Goal: Information Seeking & Learning: Learn about a topic

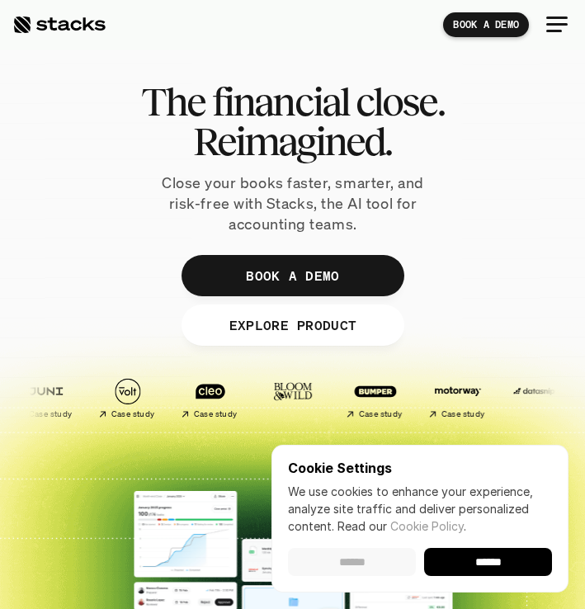
click at [352, 564] on input "******" at bounding box center [352, 562] width 128 height 28
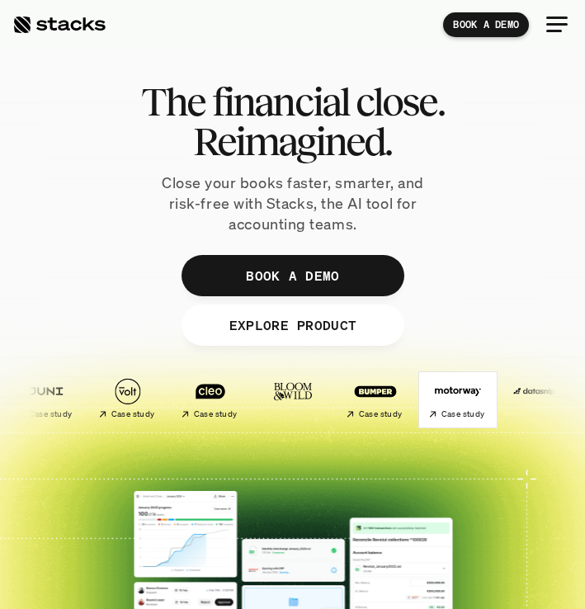
click at [112, 248] on div at bounding box center [292, 330] width 585 height 537
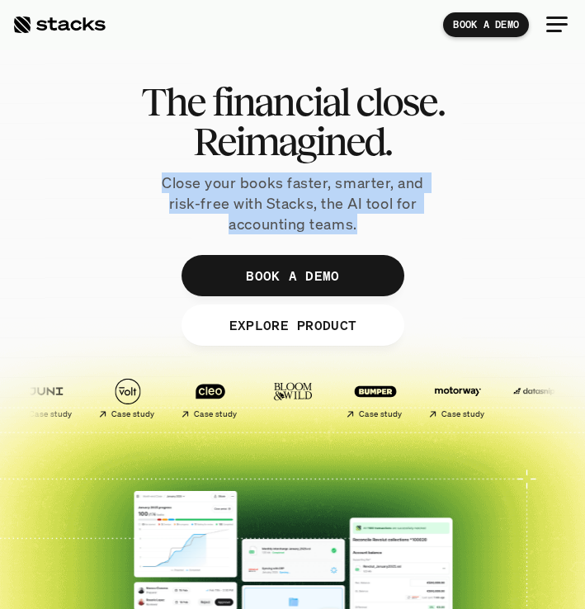
drag, startPoint x: 168, startPoint y: 179, endPoint x: 405, endPoint y: 224, distance: 241.9
click at [405, 224] on p "Close your books faster, smarter, and risk-free with Stacks, the AI tool for ac…" at bounding box center [293, 204] width 289 height 63
click at [405, 223] on p "Close your books faster, smarter, and risk-free with Stacks, the AI tool for ac…" at bounding box center [293, 204] width 289 height 63
drag, startPoint x: 405, startPoint y: 223, endPoint x: 117, endPoint y: 189, distance: 290.1
click at [117, 189] on div "The financial close. Reimagined. Close your books faster, smarter, and risk-fre…" at bounding box center [292, 159] width 585 height 154
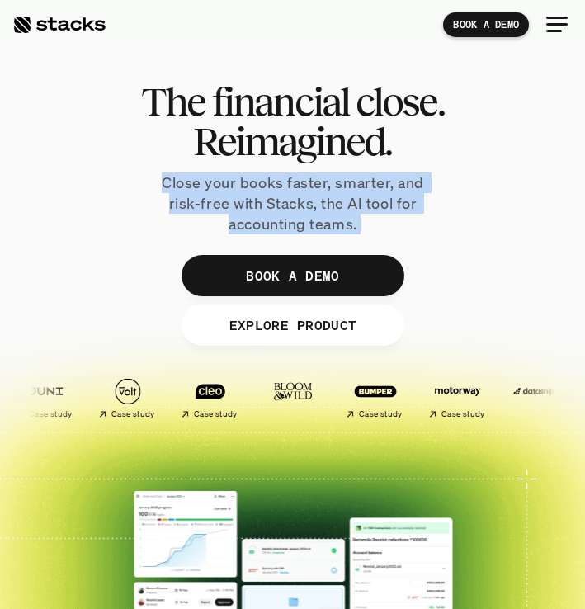
click at [117, 189] on div "The financial close. Reimagined. Close your books faster, smarter, and risk-fre…" at bounding box center [292, 159] width 585 height 154
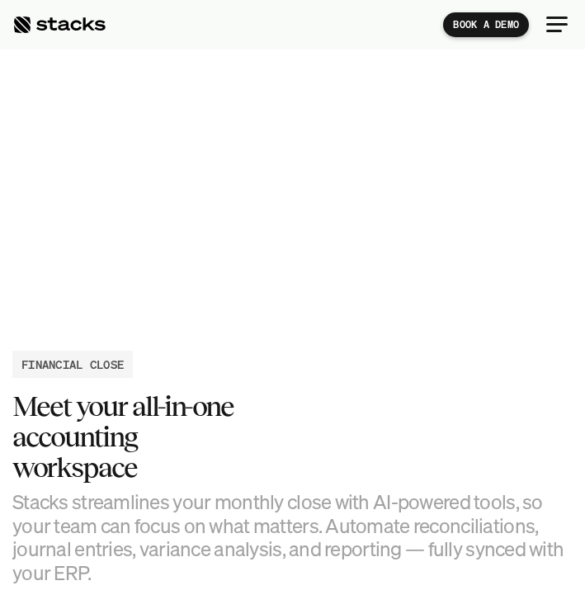
scroll to position [1399, 0]
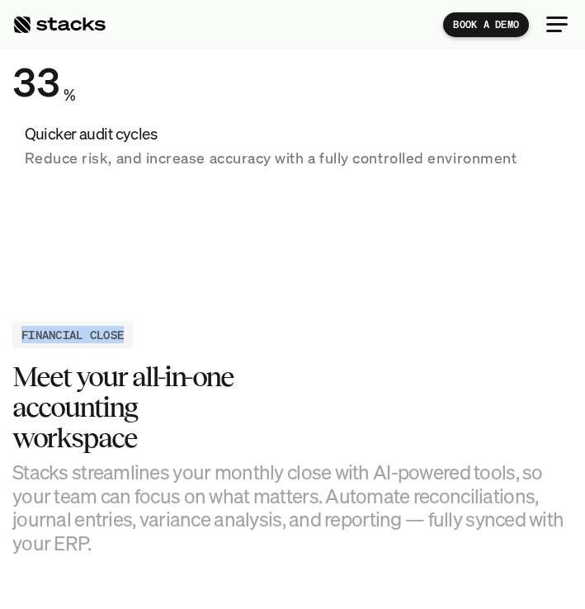
drag, startPoint x: 127, startPoint y: 334, endPoint x: 25, endPoint y: 337, distance: 102.4
click at [25, 337] on h2 "FINANCIAL CLOSE" at bounding box center [72, 334] width 102 height 17
drag, startPoint x: 25, startPoint y: 337, endPoint x: 158, endPoint y: 337, distance: 133.7
click at [158, 337] on div "FINANCIAL CLOSE Meet your all-in-one accounting workspace Stacks streamlines yo…" at bounding box center [292, 438] width 561 height 234
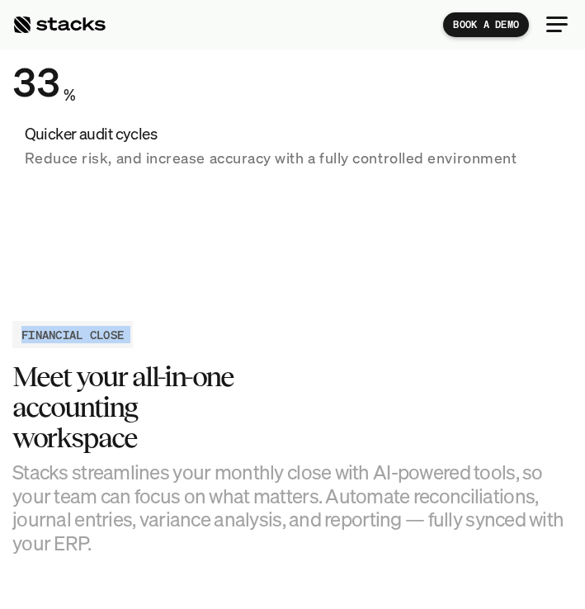
click at [158, 337] on div "FINANCIAL CLOSE Meet your all-in-one accounting workspace Stacks streamlines yo…" at bounding box center [292, 438] width 561 height 234
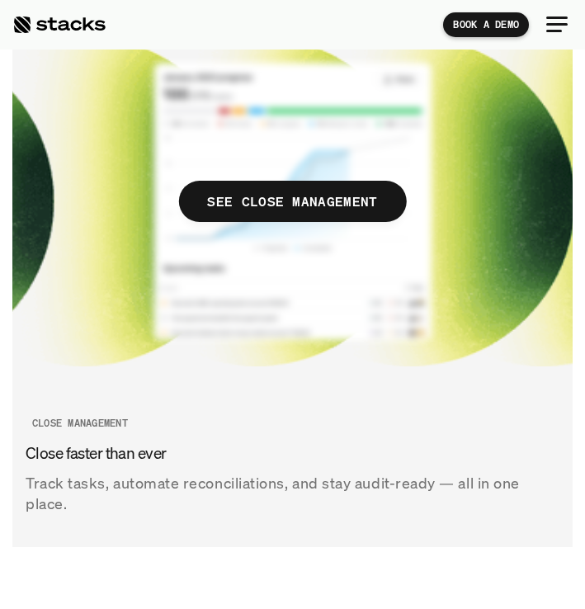
scroll to position [2277, 0]
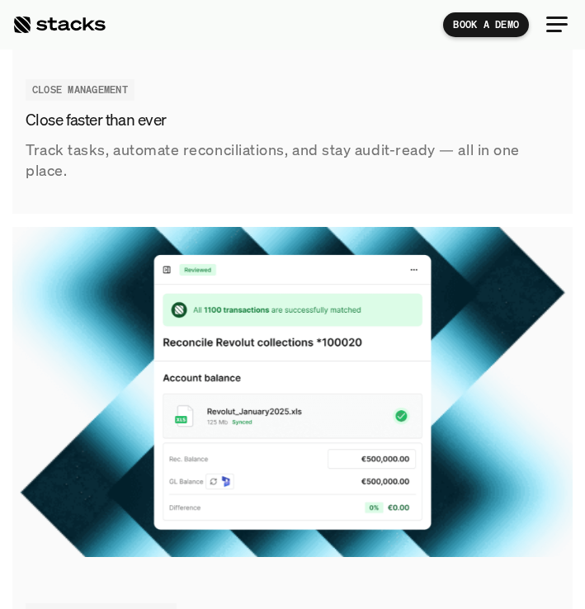
click at [558, 24] on div at bounding box center [556, 24] width 21 height 2
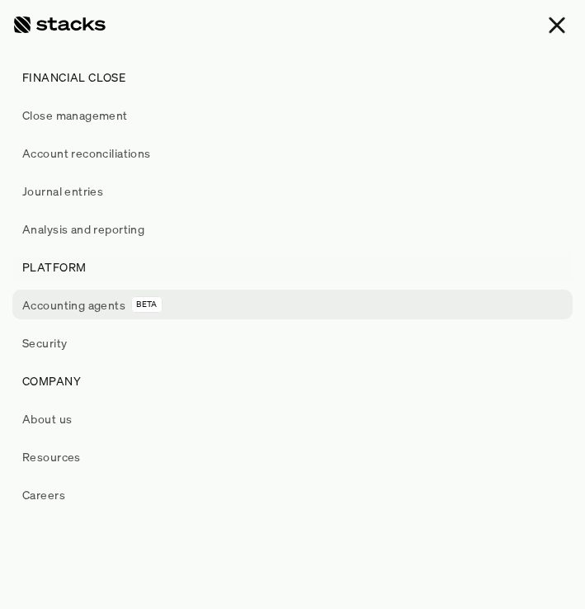
scroll to position [2218, 0]
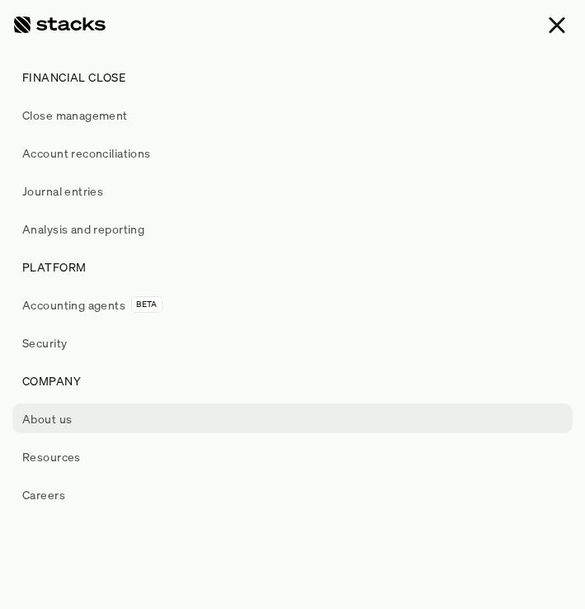
click at [50, 414] on p "About us" at bounding box center [47, 418] width 50 height 17
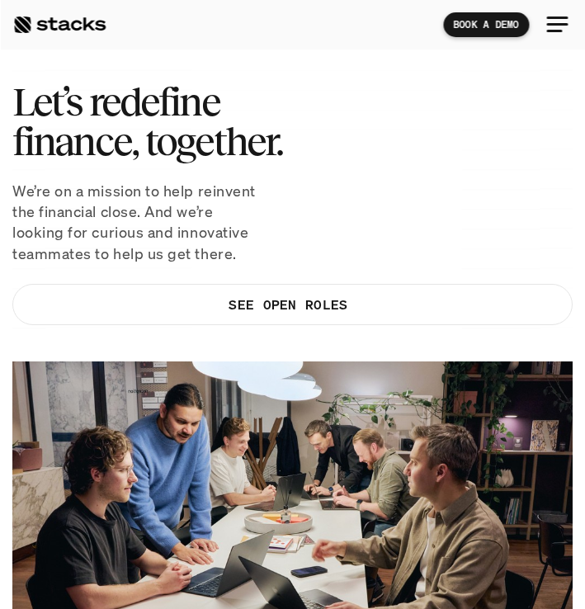
click at [74, 17] on div at bounding box center [58, 25] width 93 height 20
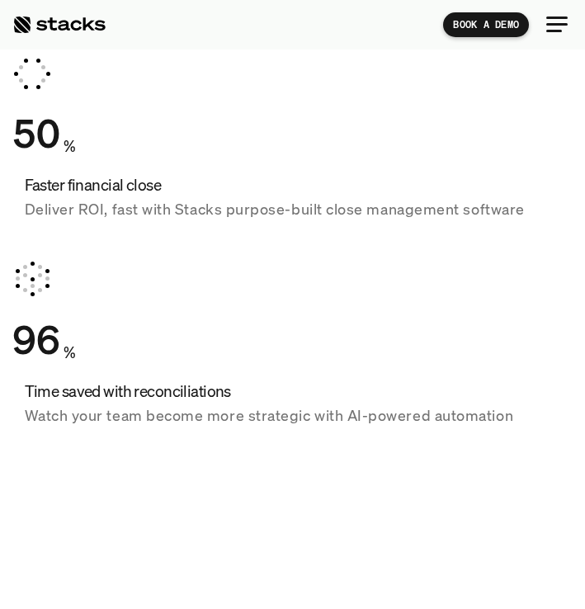
scroll to position [1036, 0]
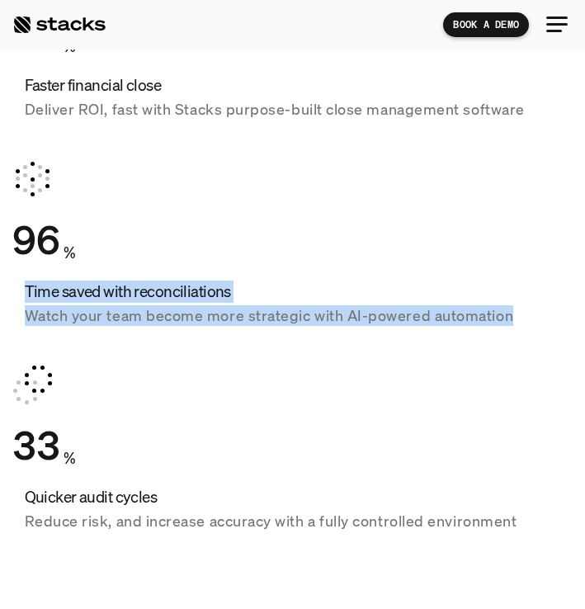
drag, startPoint x: 23, startPoint y: 296, endPoint x: 518, endPoint y: 324, distance: 495.3
click at [518, 324] on div "Time saved with reconciliations Watch your team become more strategic with AI-p…" at bounding box center [292, 303] width 561 height 46
click at [518, 324] on p "Watch your team become more strategic with AI-powered automation" at bounding box center [293, 315] width 537 height 21
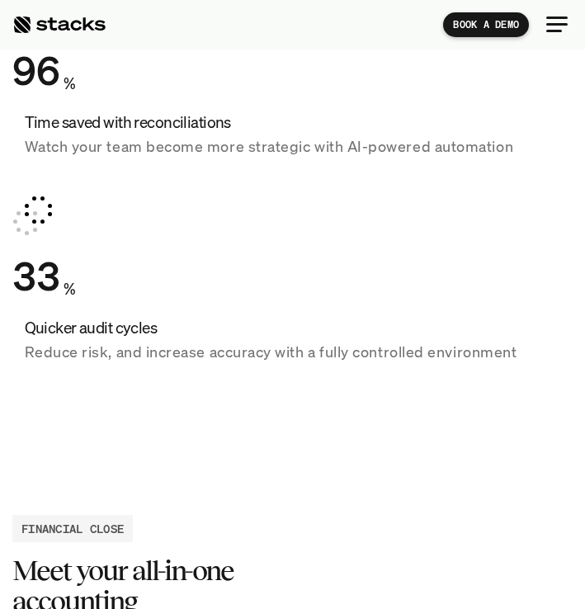
scroll to position [1221, 0]
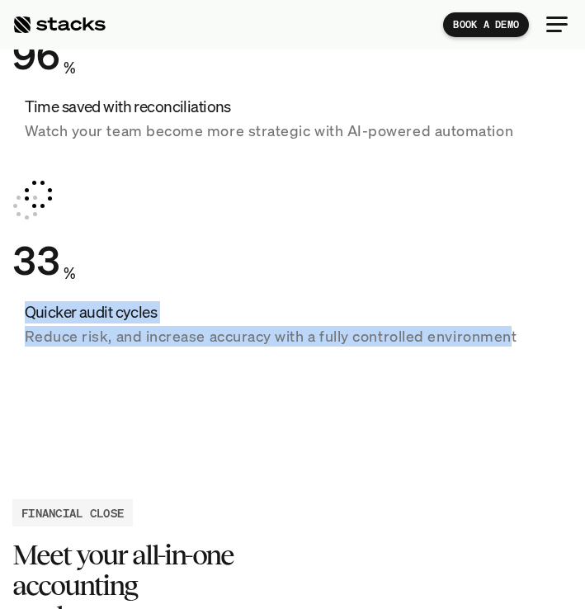
drag, startPoint x: 513, startPoint y: 328, endPoint x: 17, endPoint y: 310, distance: 496.4
click at [16, 310] on div "Quicker audit cycles Reduce risk, and increase accuracy with a fully controlled…" at bounding box center [292, 324] width 561 height 46
click at [17, 310] on div "Quicker audit cycles Reduce risk, and increase accuracy with a fully controlled…" at bounding box center [292, 324] width 561 height 46
drag, startPoint x: 17, startPoint y: 310, endPoint x: 546, endPoint y: 352, distance: 530.8
click at [546, 352] on div "33 % Quicker audit cycles Reduce risk, and increase accuracy with a fully contr…" at bounding box center [292, 264] width 561 height 206
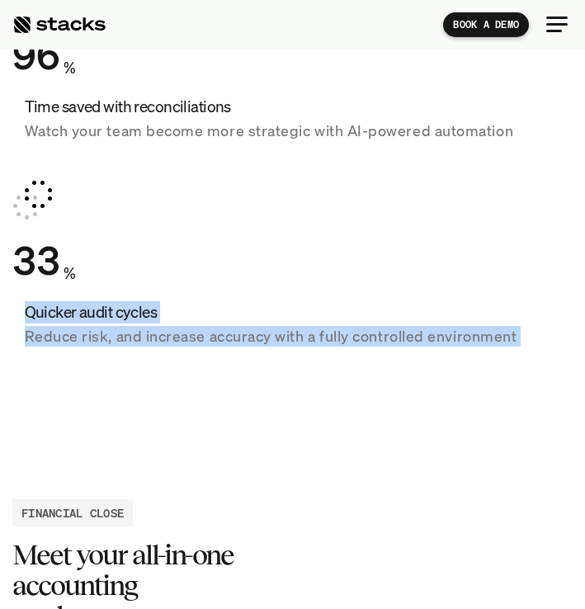
click at [546, 352] on div "33 % Quicker audit cycles Reduce risk, and increase accuracy with a fully contr…" at bounding box center [292, 264] width 561 height 206
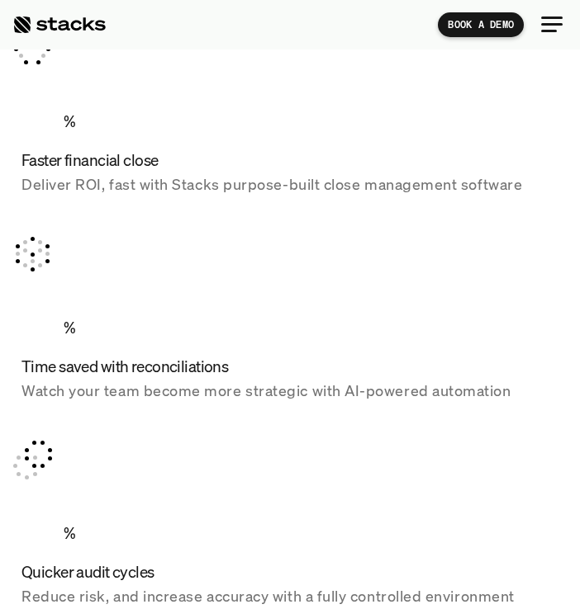
scroll to position [0, 0]
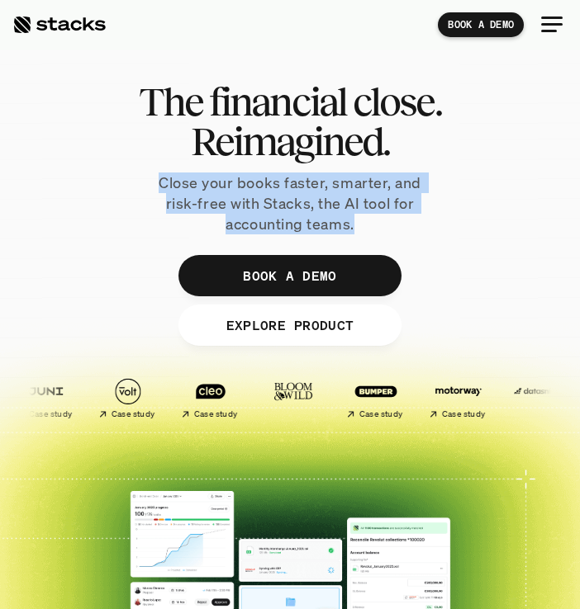
drag, startPoint x: 163, startPoint y: 180, endPoint x: 419, endPoint y: 224, distance: 260.4
click at [419, 224] on p "Close your books faster, smarter, and risk-free with Stacks, the AI tool for ac…" at bounding box center [289, 204] width 289 height 63
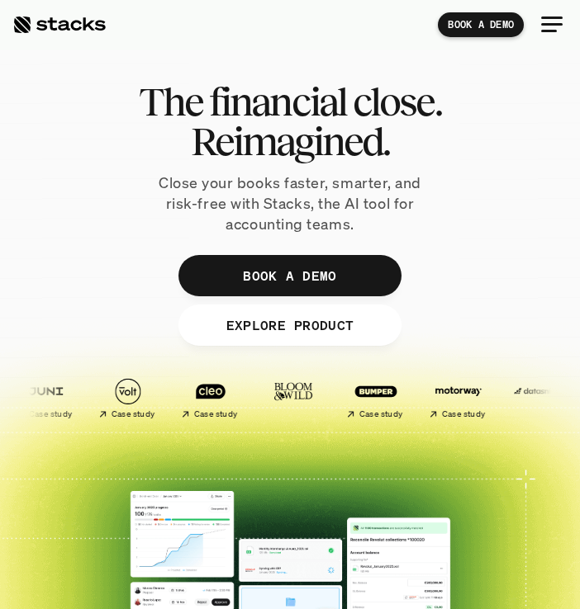
click at [545, 35] on div at bounding box center [552, 25] width 40 height 40
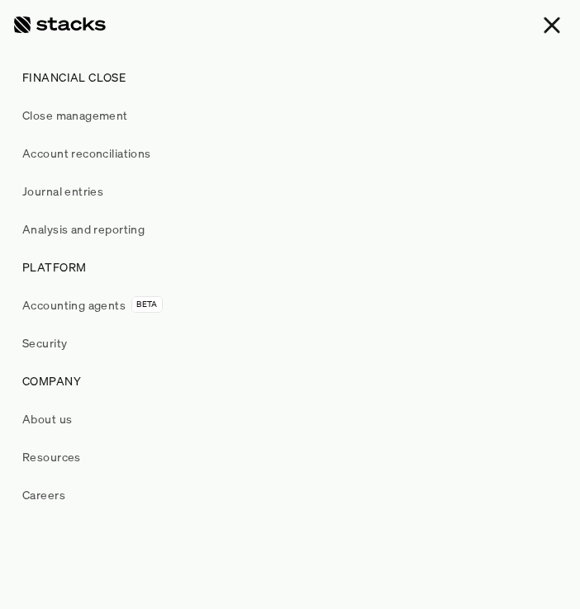
click at [545, 35] on div at bounding box center [552, 25] width 40 height 40
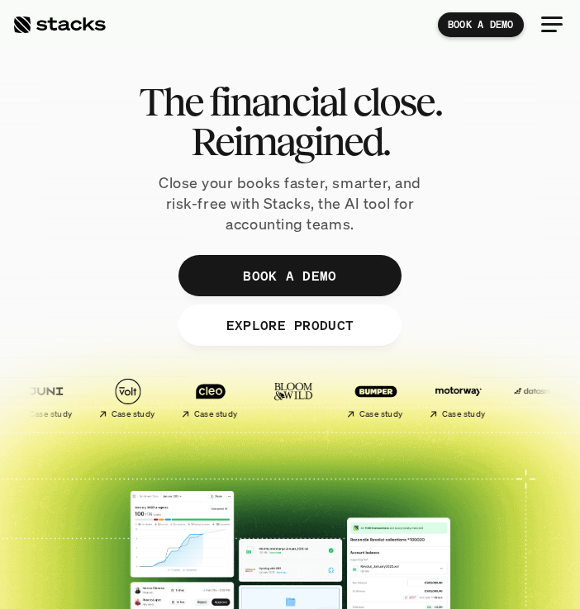
click at [538, 20] on div at bounding box center [552, 25] width 40 height 40
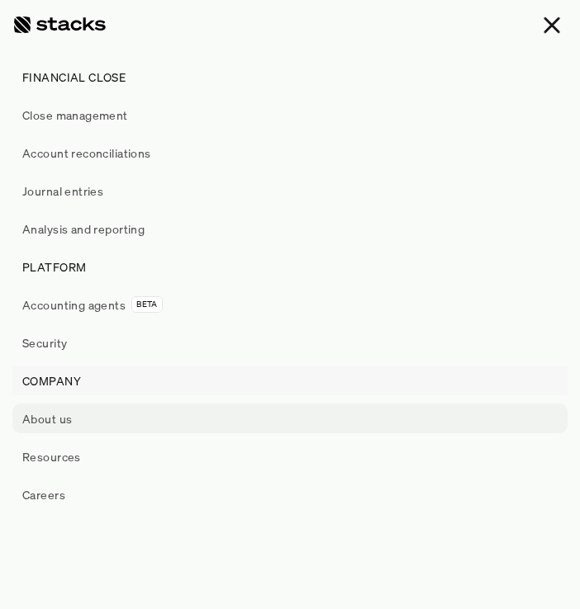
click at [57, 417] on p "About us" at bounding box center [47, 418] width 50 height 17
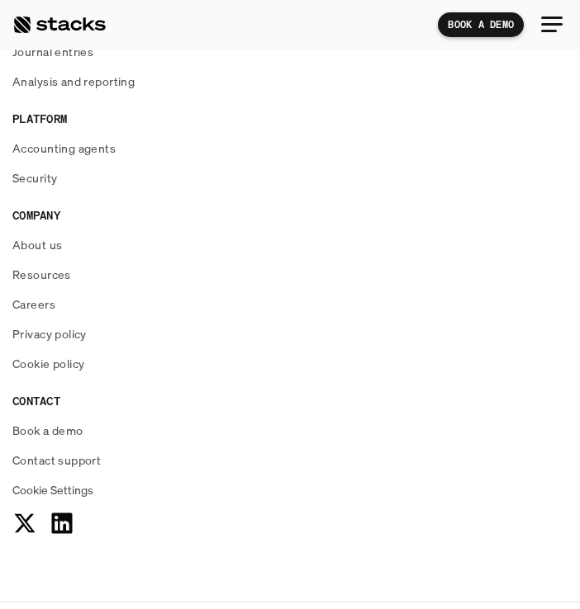
scroll to position [2538, 0]
